Goal: Information Seeking & Learning: Learn about a topic

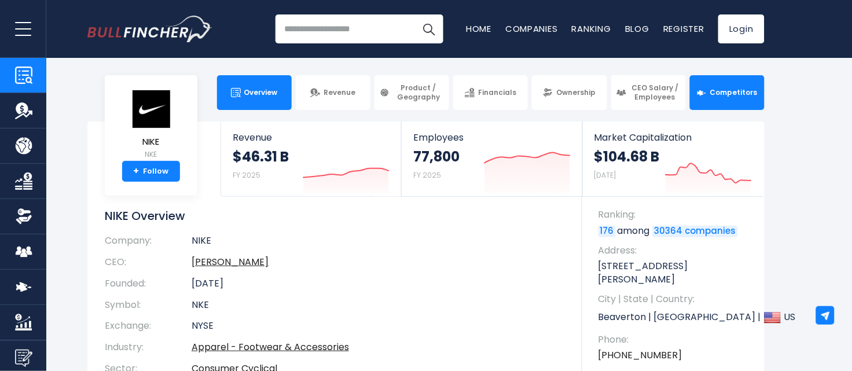
click at [681, 100] on link "Competitors" at bounding box center [727, 92] width 75 height 35
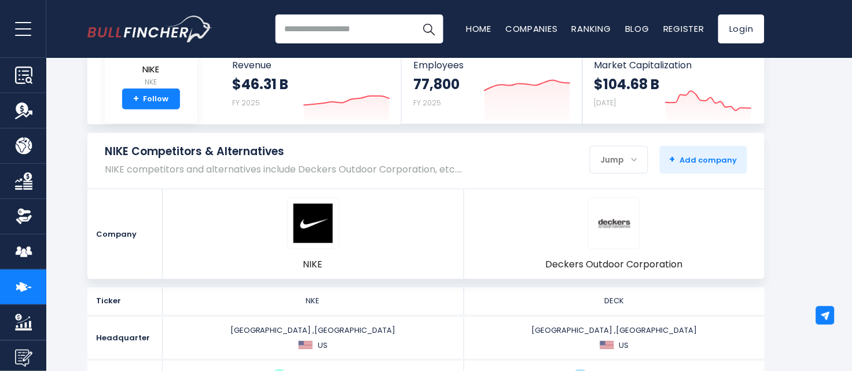
click at [622, 160] on div "Jump" at bounding box center [619, 160] width 57 height 24
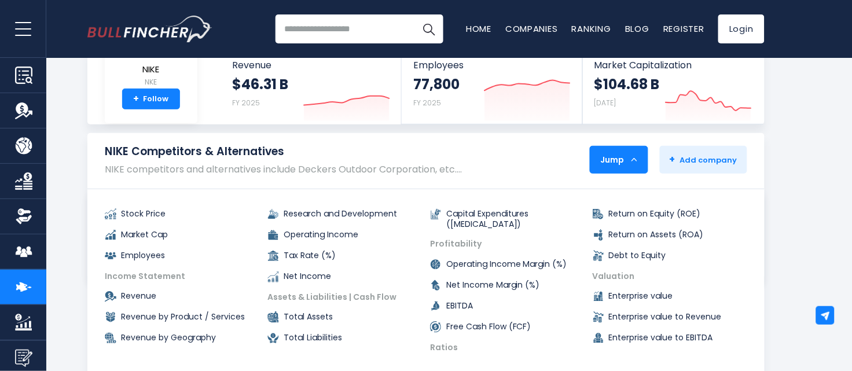
click at [626, 159] on div "Jump" at bounding box center [619, 160] width 57 height 24
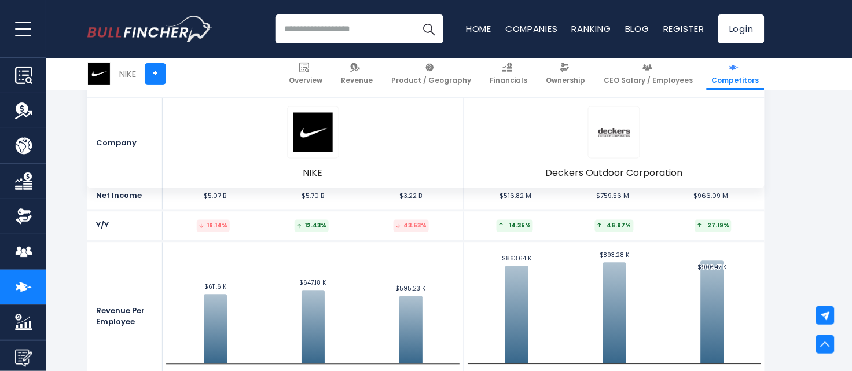
scroll to position [2460, 0]
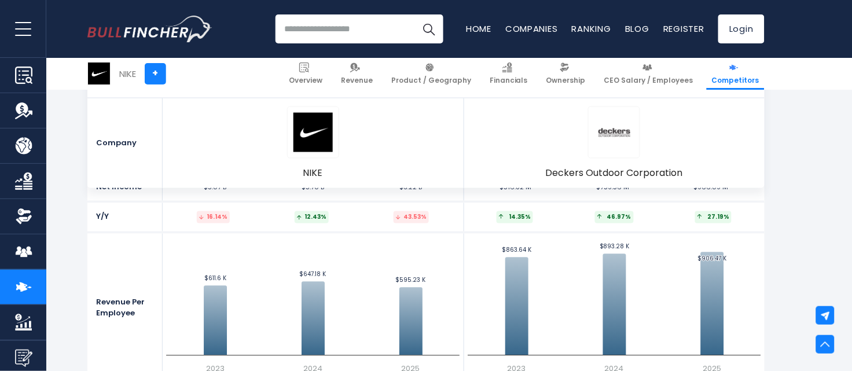
click at [350, 40] on input "search" at bounding box center [360, 28] width 168 height 29
type input "******"
click at [429, 28] on img "Search" at bounding box center [428, 28] width 15 height 15
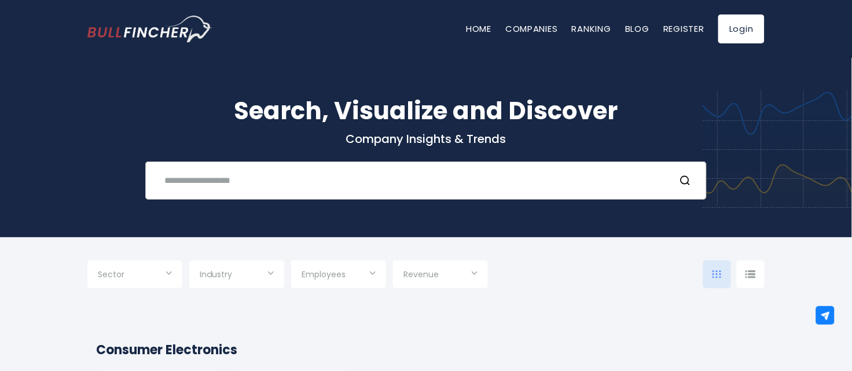
click at [394, 178] on input "text" at bounding box center [411, 180] width 508 height 21
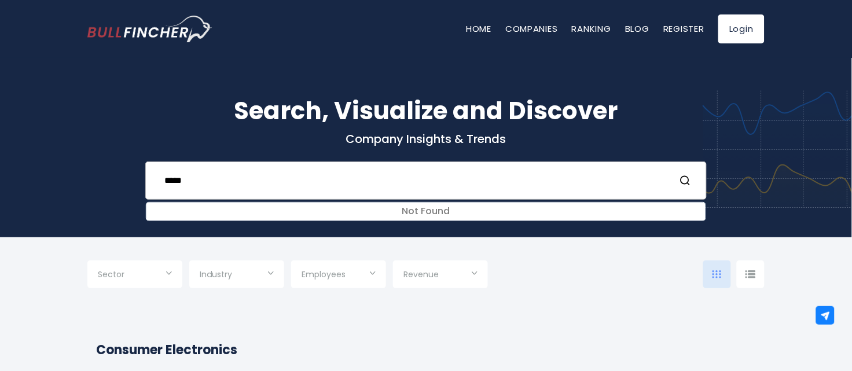
type input "******"
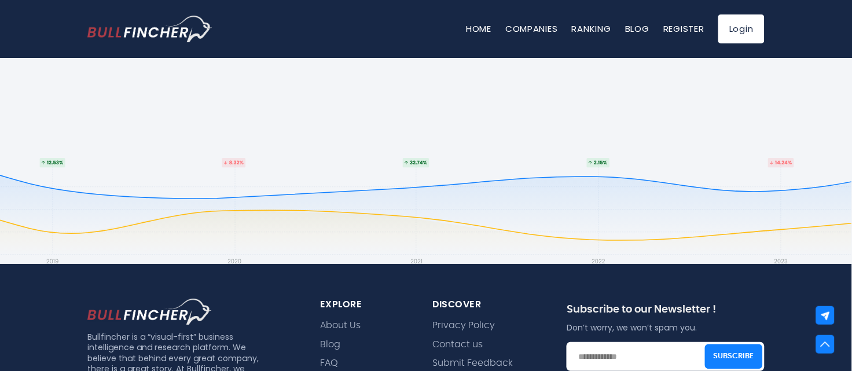
scroll to position [14527, 0]
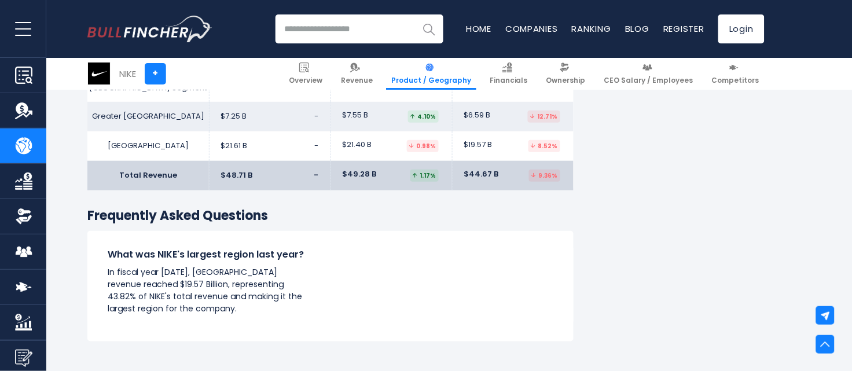
scroll to position [1158, 0]
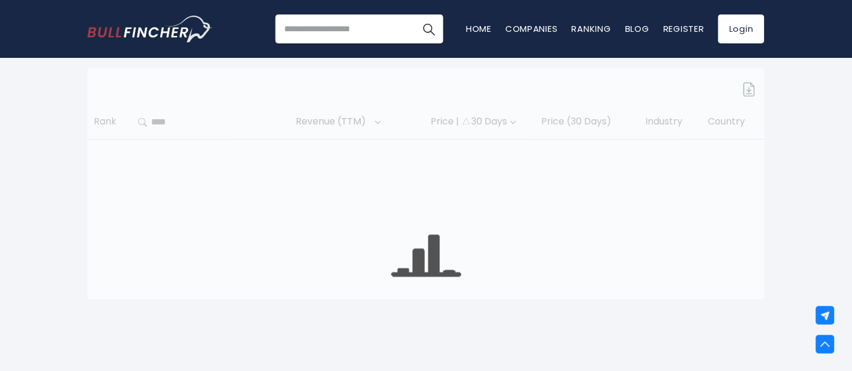
scroll to position [549, 0]
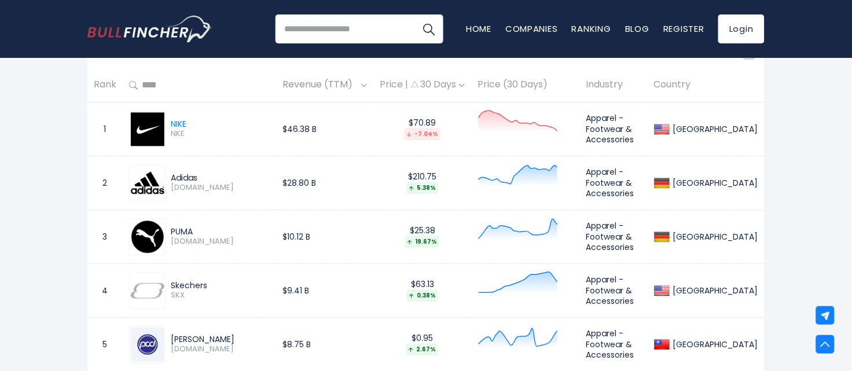
click at [424, 208] on td "$210.75 5.38%" at bounding box center [422, 183] width 98 height 54
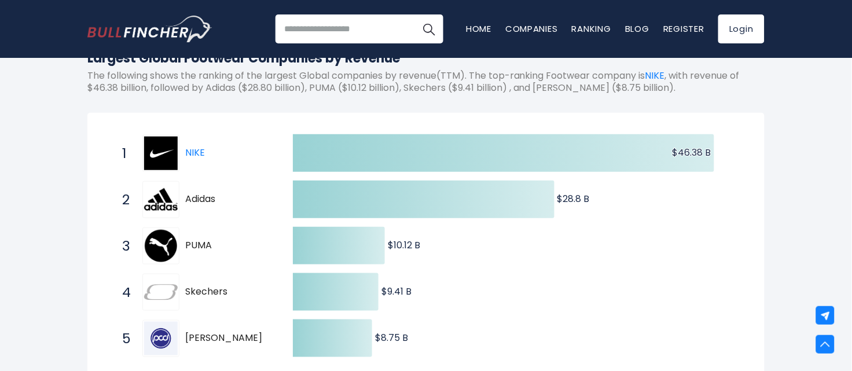
scroll to position [115, 0]
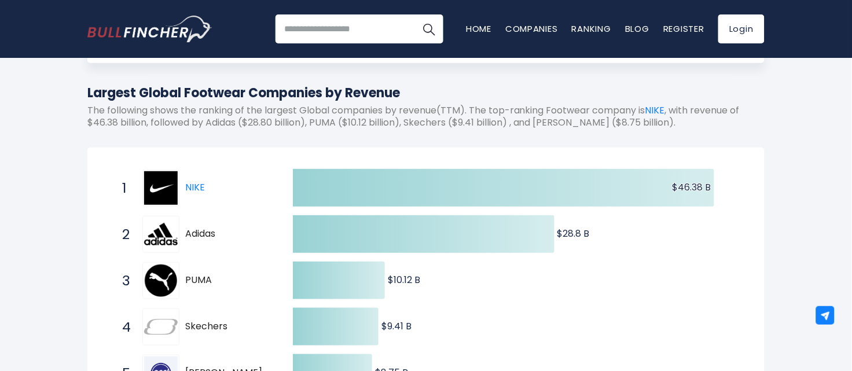
drag, startPoint x: 407, startPoint y: 91, endPoint x: 89, endPoint y: 99, distance: 318.5
click at [89, 99] on h1 "Largest Global Footwear Companies by Revenue" at bounding box center [425, 92] width 677 height 19
copy h1 "Largest Global Footwear Companies by Revenue"
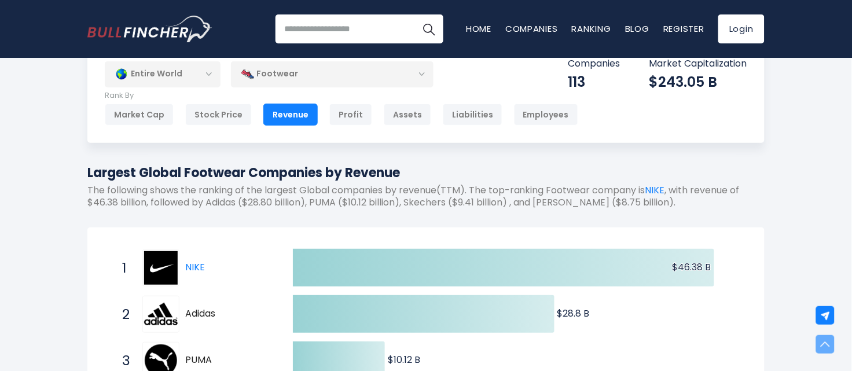
scroll to position [0, 0]
